Goal: Check status: Check status

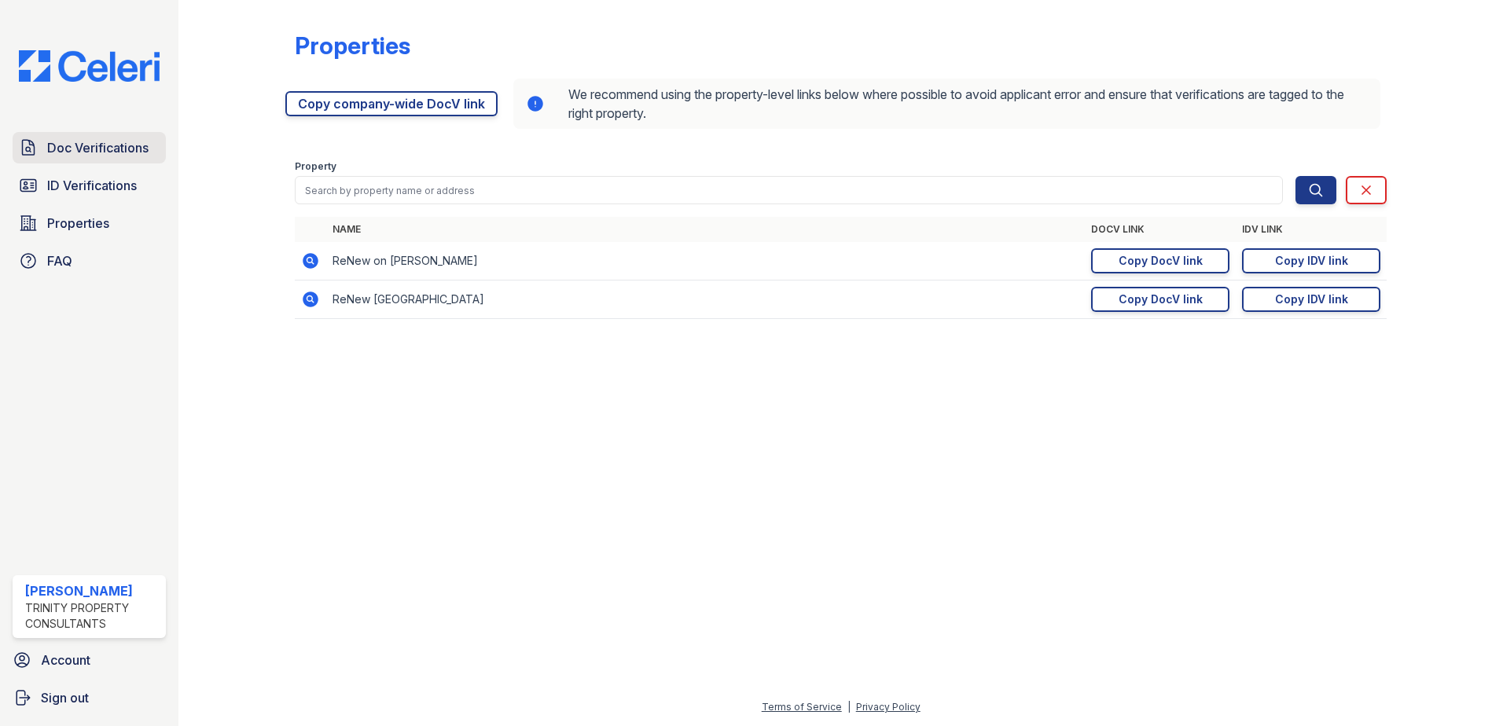
click at [110, 154] on span "Doc Verifications" at bounding box center [97, 147] width 101 height 19
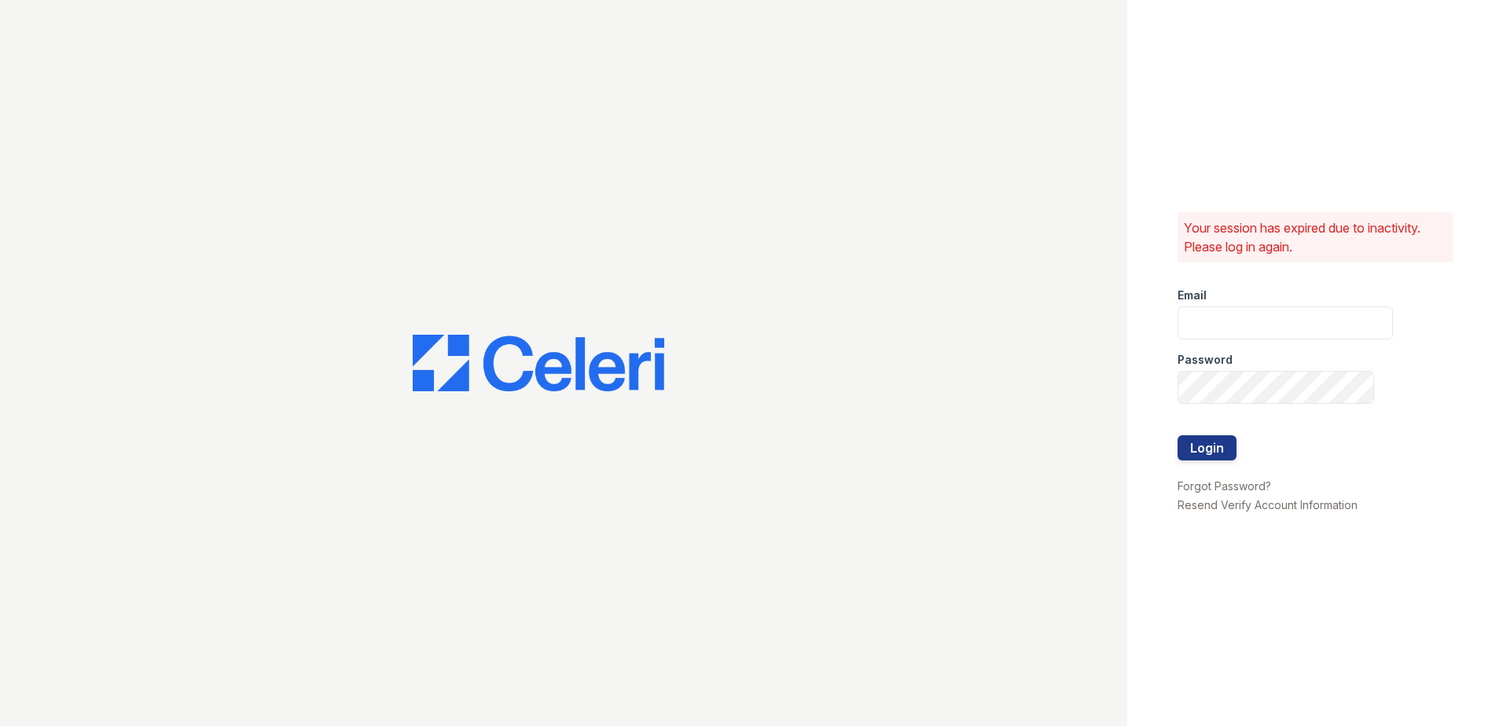
type input "Nutsey@Trinity-pm.com"
click at [1202, 453] on button "Login" at bounding box center [1206, 447] width 59 height 25
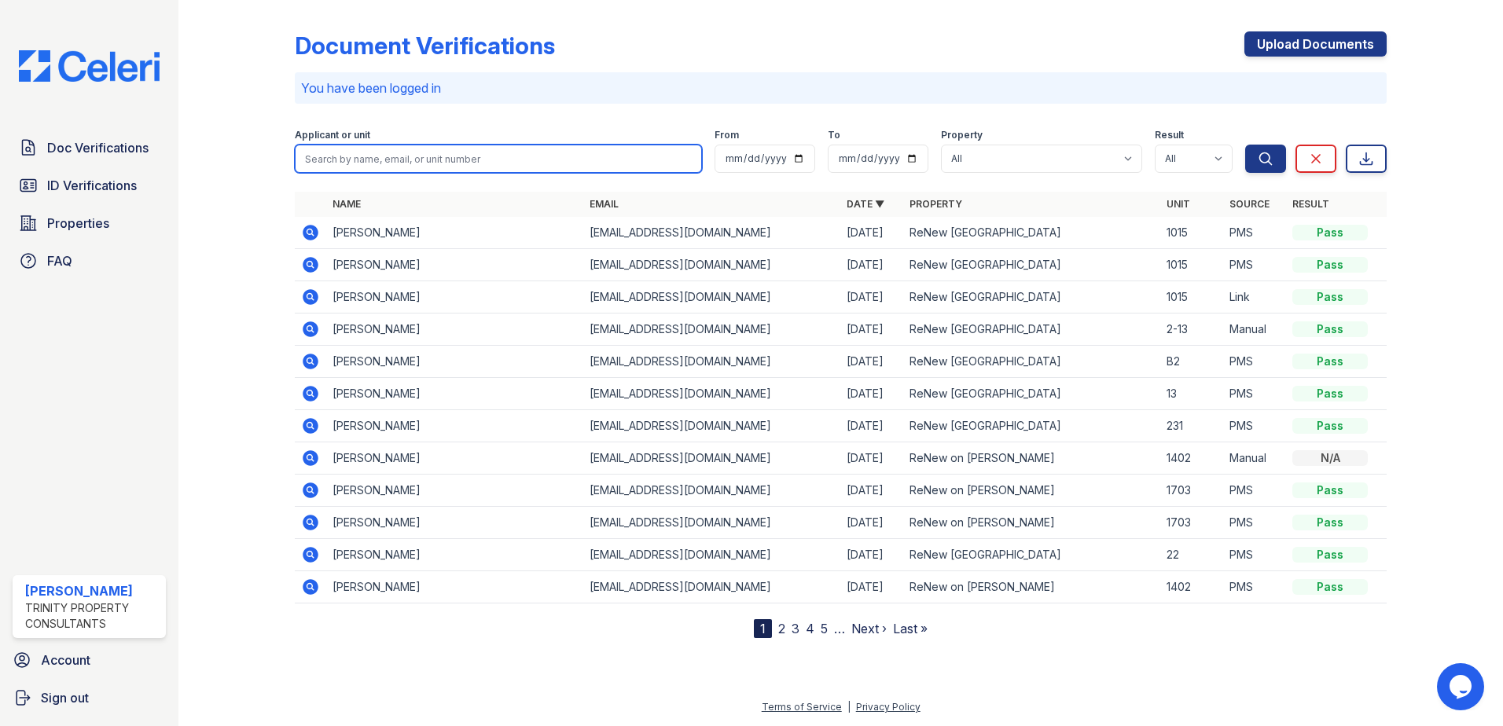
click at [381, 157] on input "search" at bounding box center [498, 159] width 407 height 28
type input "[PERSON_NAME]"
click at [1245, 145] on button "Search" at bounding box center [1265, 159] width 41 height 28
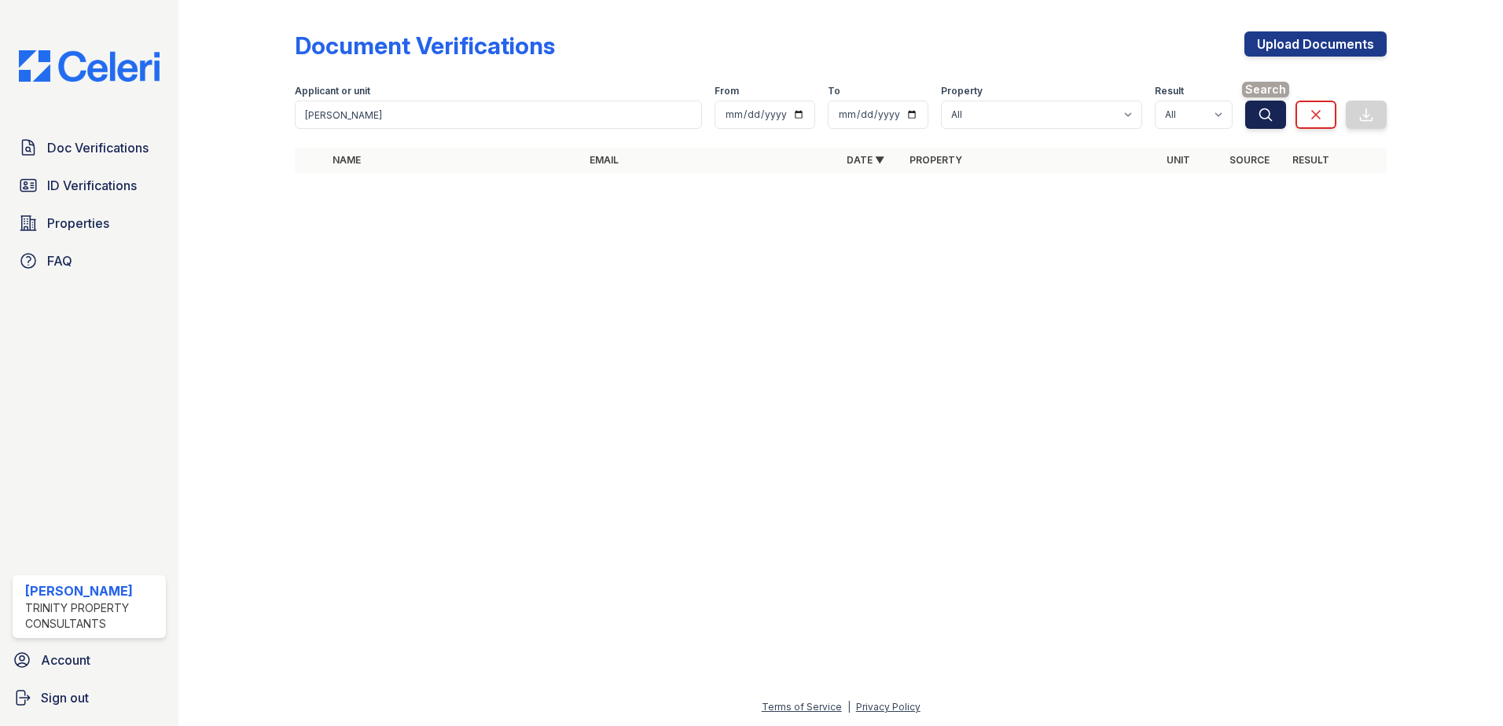
click at [1279, 104] on button "Search" at bounding box center [1265, 115] width 41 height 28
click at [1272, 105] on button "Search" at bounding box center [1265, 115] width 41 height 28
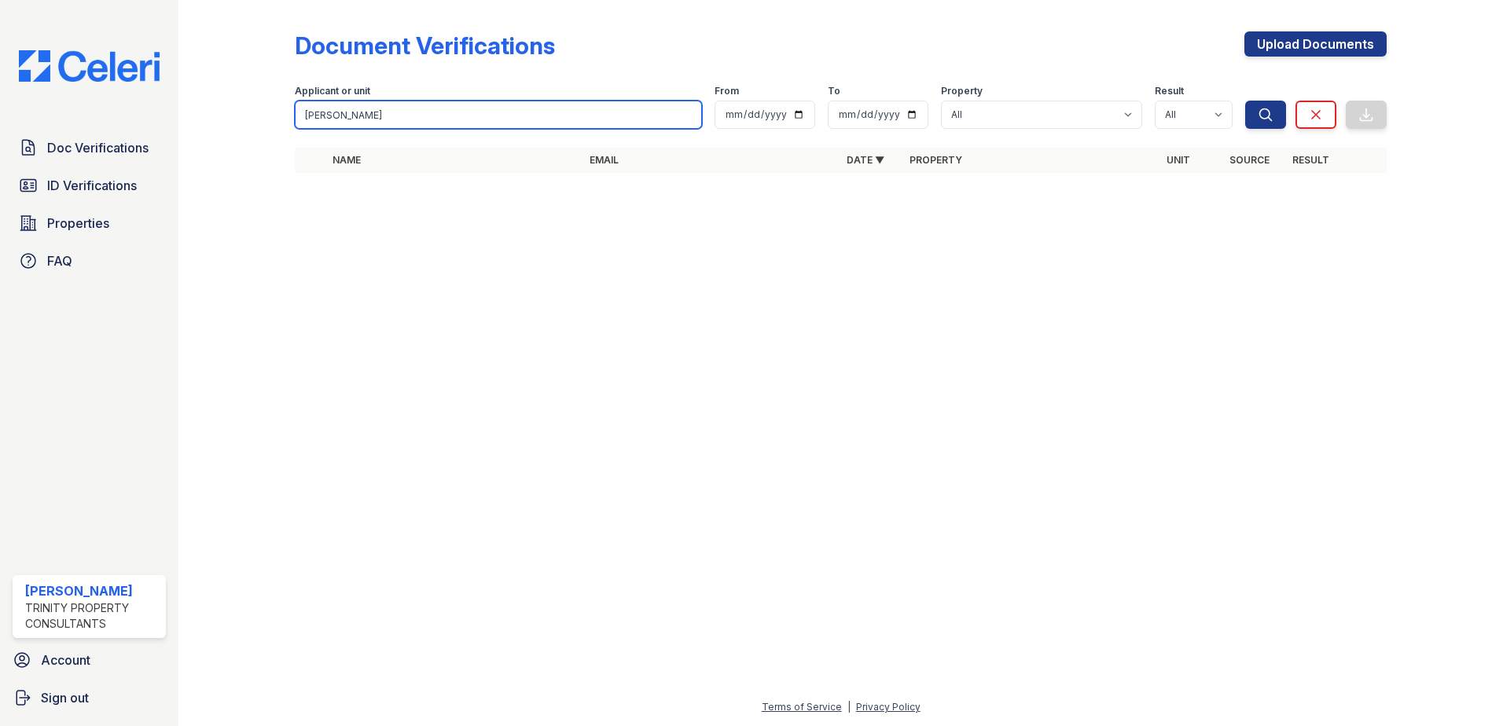
drag, startPoint x: 366, startPoint y: 115, endPoint x: 273, endPoint y: 98, distance: 94.2
click at [273, 98] on div "Document Verifications Upload Documents Filter Applicant or unit [PERSON_NAME] …" at bounding box center [841, 107] width 1274 height 214
type input "WHT"
click at [1245, 101] on button "Search" at bounding box center [1265, 115] width 41 height 28
click at [343, 97] on div "Applicant or unit" at bounding box center [498, 93] width 407 height 16
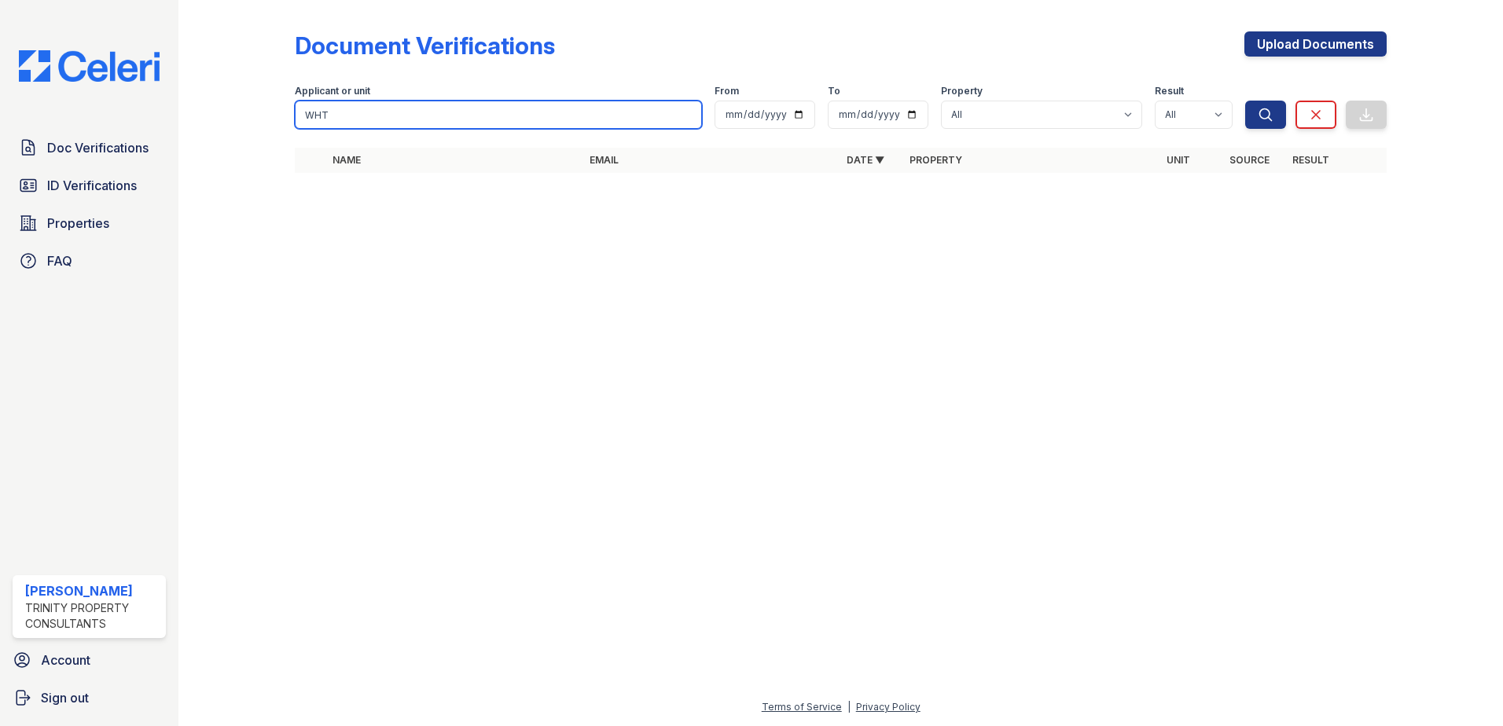
click at [347, 102] on input "WHT" at bounding box center [498, 115] width 407 height 28
type input "WH"
click at [1245, 101] on button "Search" at bounding box center [1265, 115] width 41 height 28
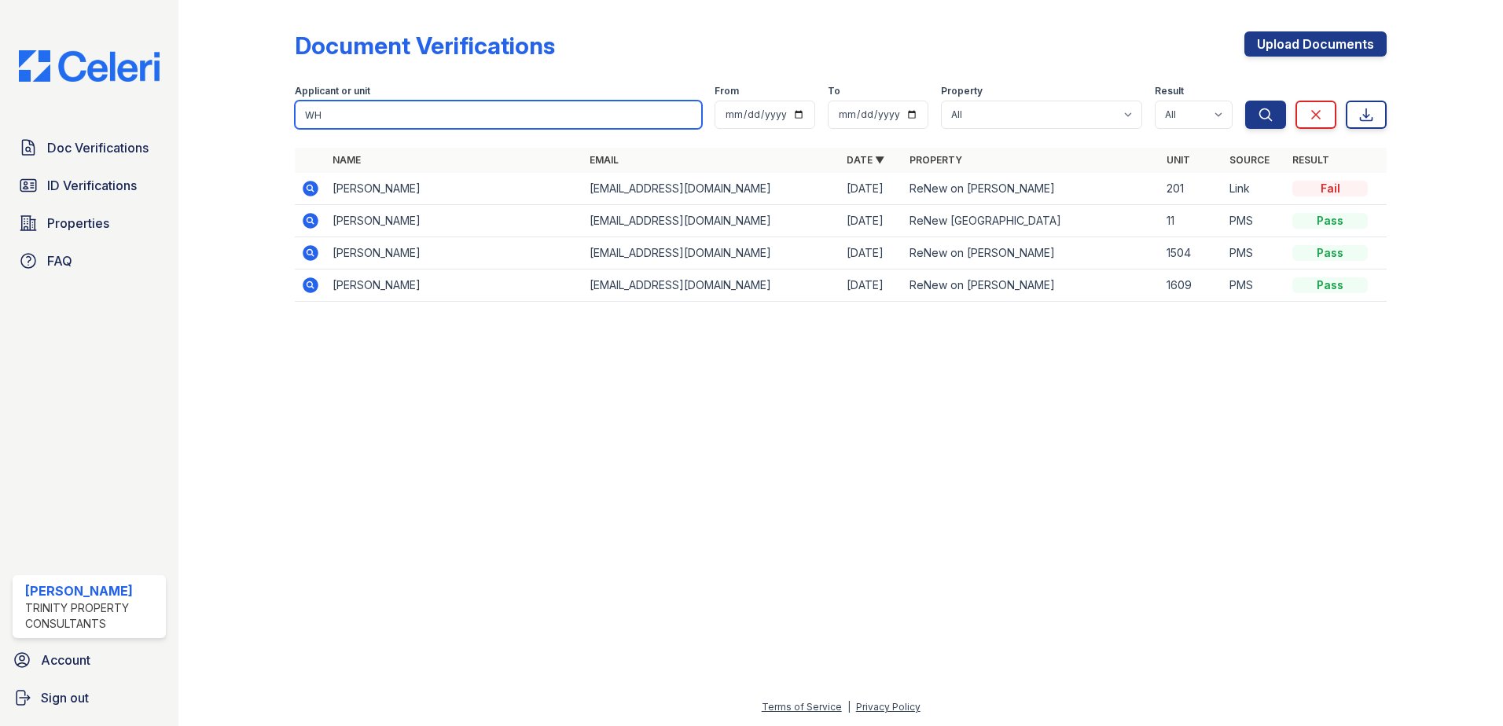
click at [354, 112] on input "WH" at bounding box center [498, 115] width 407 height 28
